Goal: Transaction & Acquisition: Purchase product/service

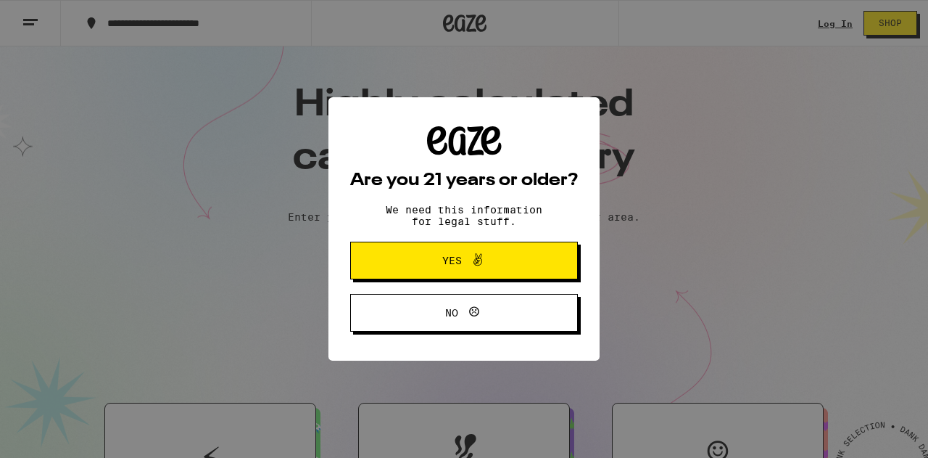
click at [431, 260] on span "Yes" at bounding box center [464, 260] width 110 height 19
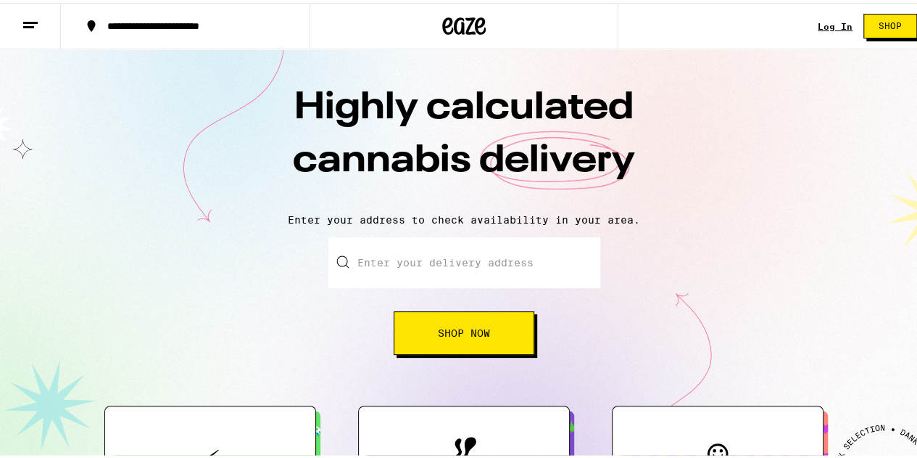
click at [431, 260] on input "Enter your delivery address" at bounding box center [465, 259] width 272 height 51
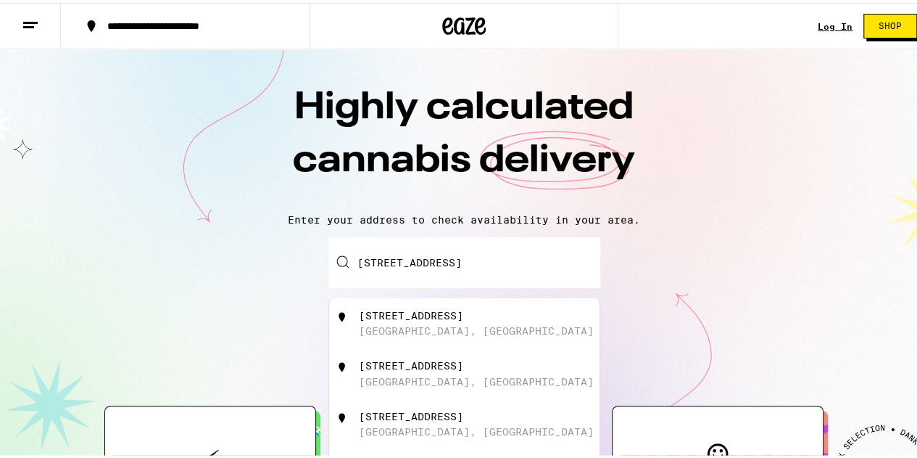
click at [479, 306] on div "[STREET_ADDRESS]" at bounding box center [464, 320] width 270 height 51
type input "[STREET_ADDRESS]"
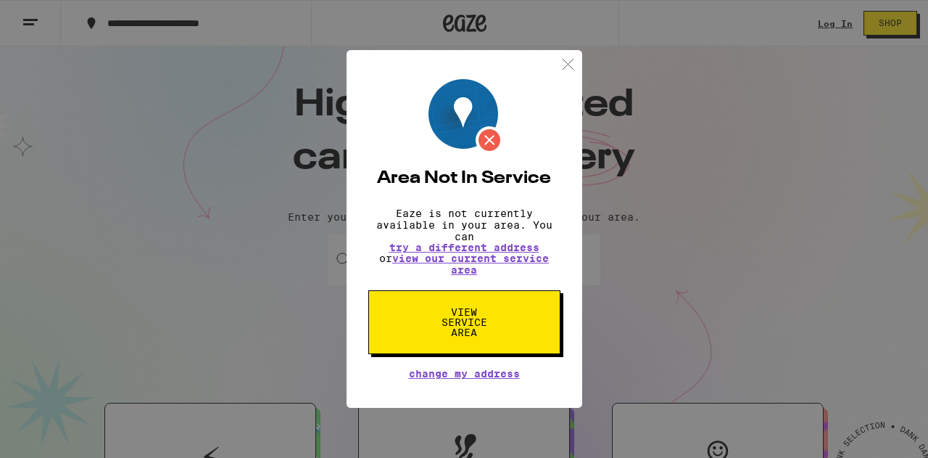
click at [560, 65] on img at bounding box center [568, 64] width 18 height 18
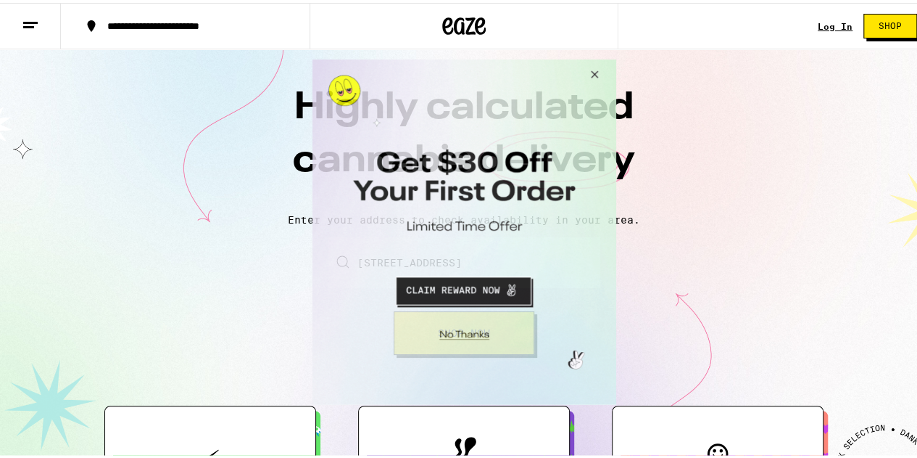
click at [592, 71] on button "Close Modal" at bounding box center [591, 76] width 39 height 35
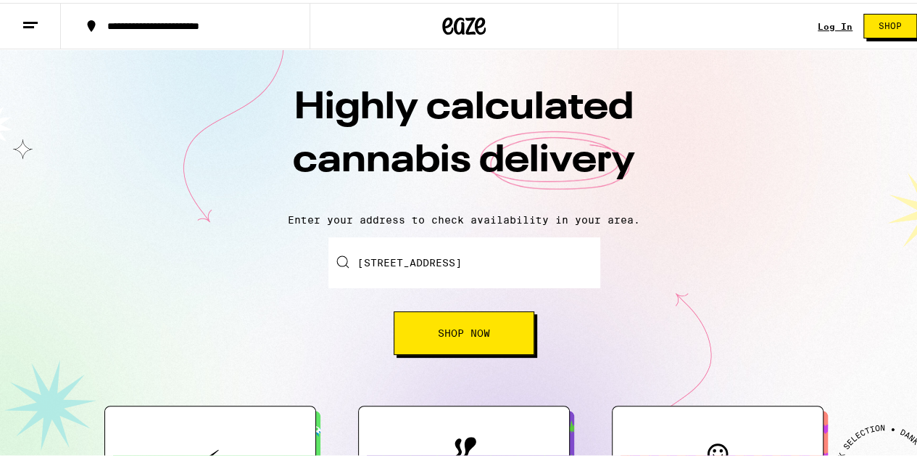
click at [128, 80] on div "Highly calculated cannabis delivery Enter your address to check availability in…" at bounding box center [464, 262] width 928 height 432
